Goal: Task Accomplishment & Management: Manage account settings

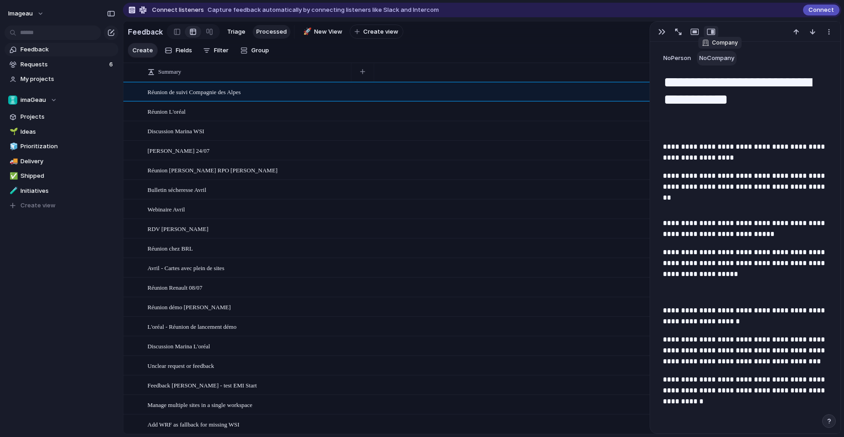
click at [725, 55] on span "No Company" at bounding box center [716, 57] width 35 height 7
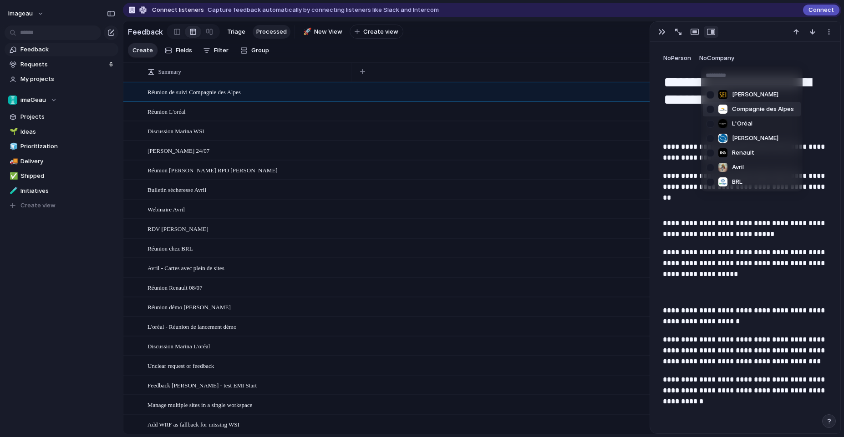
click at [739, 110] on span "Compagnie des Alpes" at bounding box center [763, 109] width 62 height 9
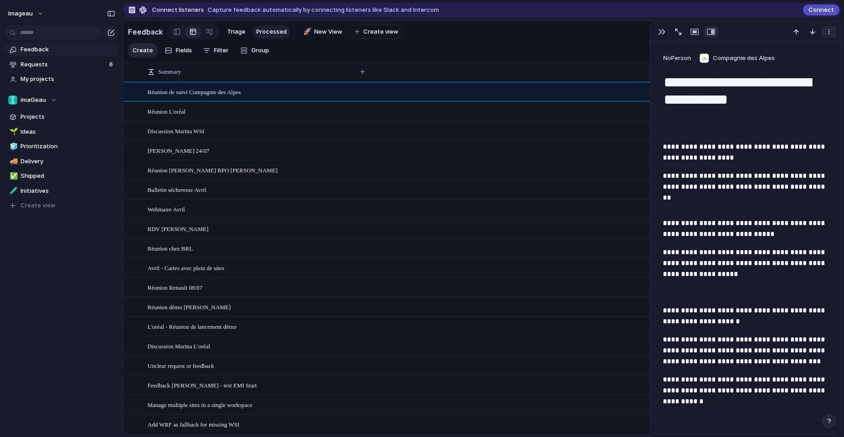
click at [831, 32] on div "button" at bounding box center [828, 31] width 7 height 7
click at [500, 44] on div "Delete" at bounding box center [422, 218] width 844 height 437
click at [132, 75] on div at bounding box center [130, 71] width 7 height 7
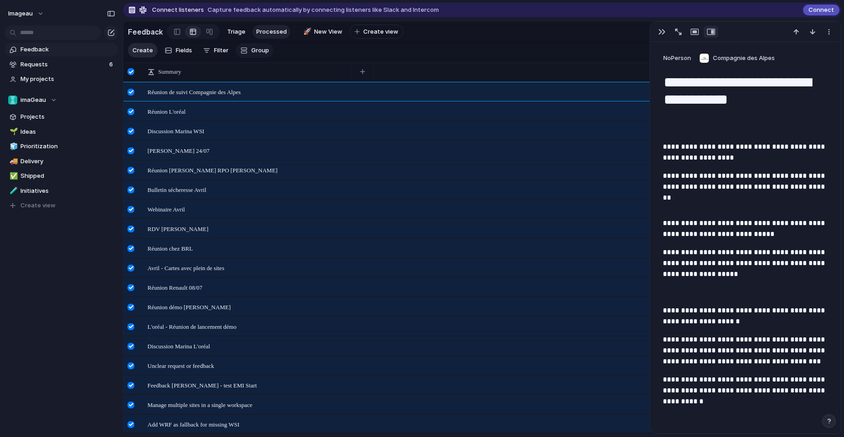
click at [256, 55] on span "Group" at bounding box center [260, 50] width 18 height 9
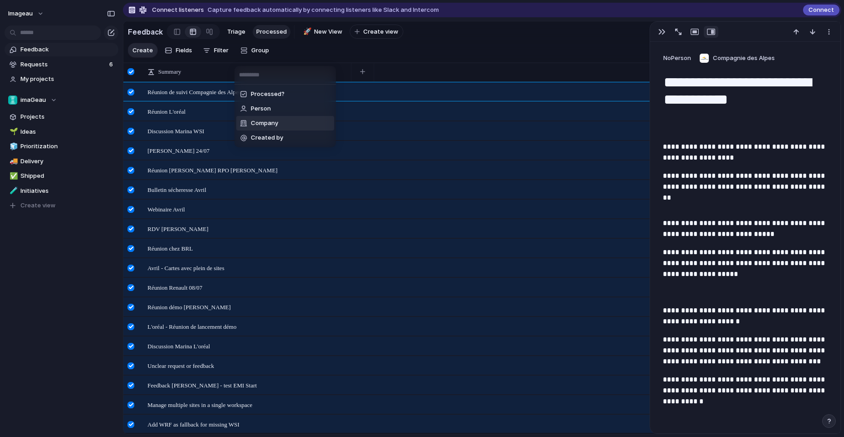
click at [263, 126] on span "Company" at bounding box center [264, 123] width 27 height 9
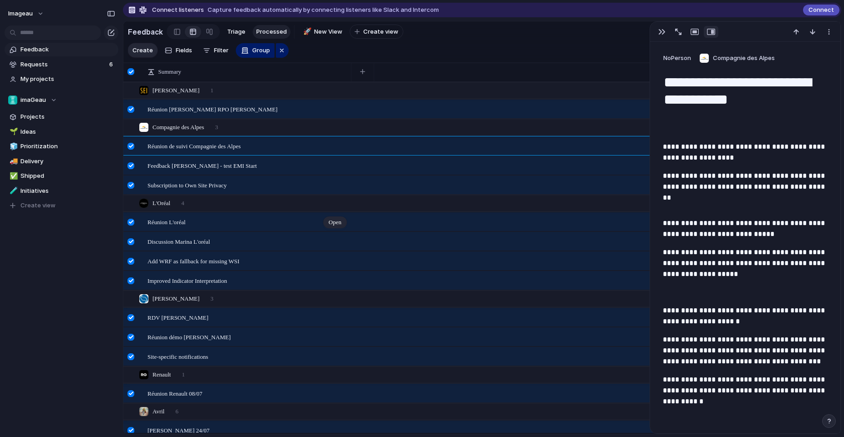
scroll to position [206, 0]
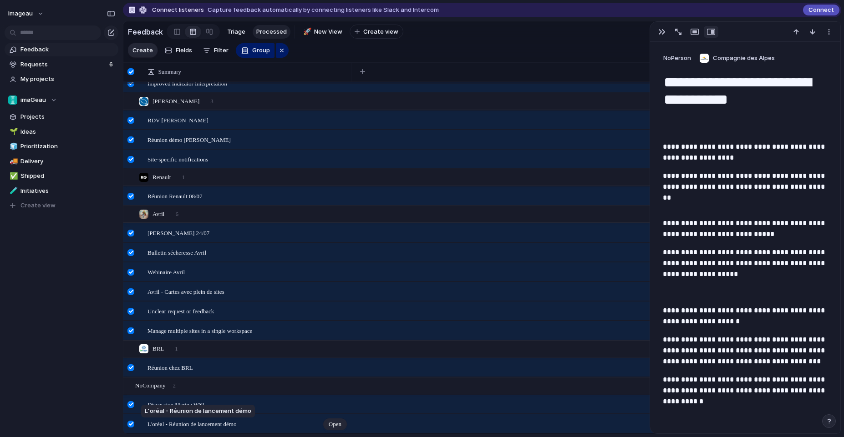
click at [211, 428] on div "L'oréal - Réunion de lancement démo" at bounding box center [191, 424] width 89 height 9
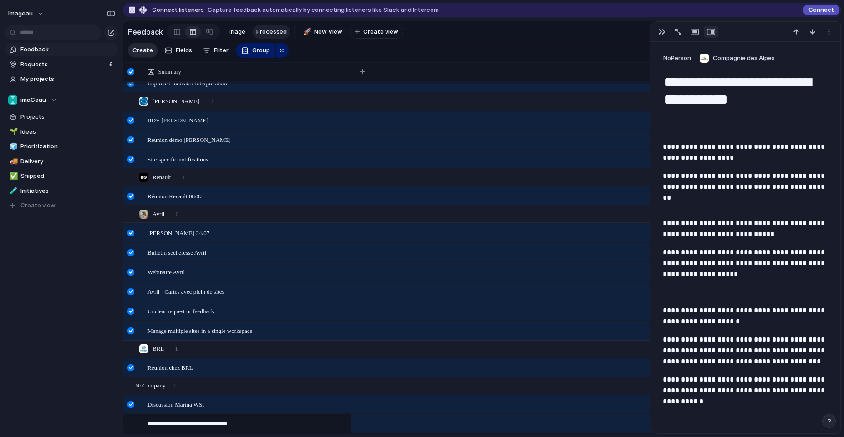
click at [305, 429] on div "**********" at bounding box center [242, 423] width 212 height 16
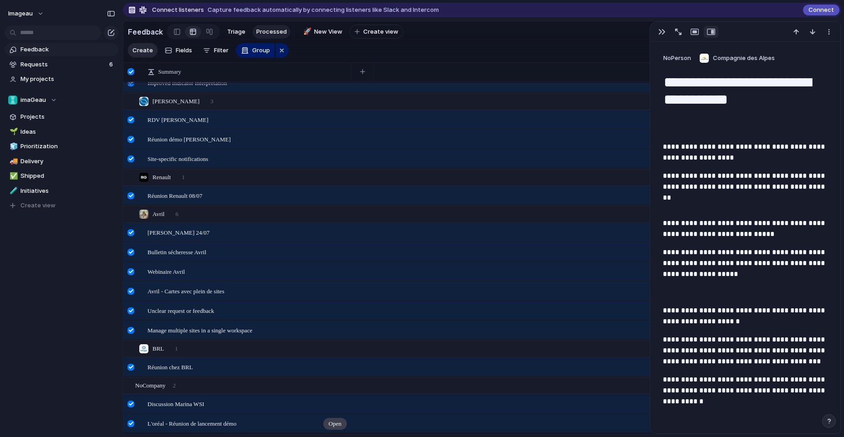
click at [321, 422] on div "L'oréal - Réunion de lancement démo Open" at bounding box center [247, 424] width 200 height 19
